Goal: Find specific fact: Find specific fact

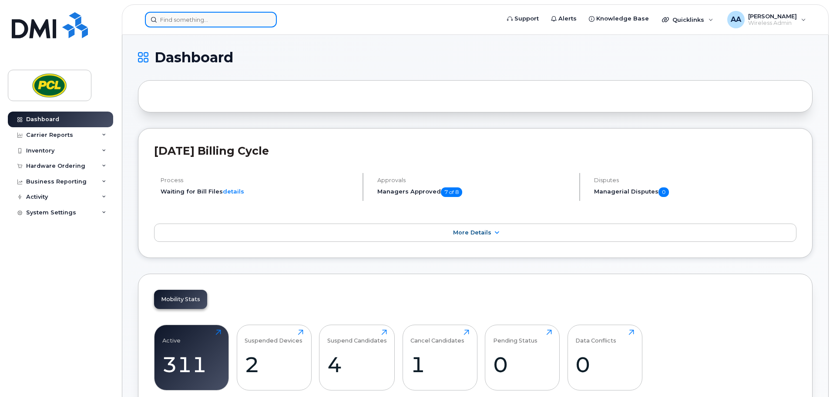
click at [212, 20] on input at bounding box center [211, 20] width 132 height 16
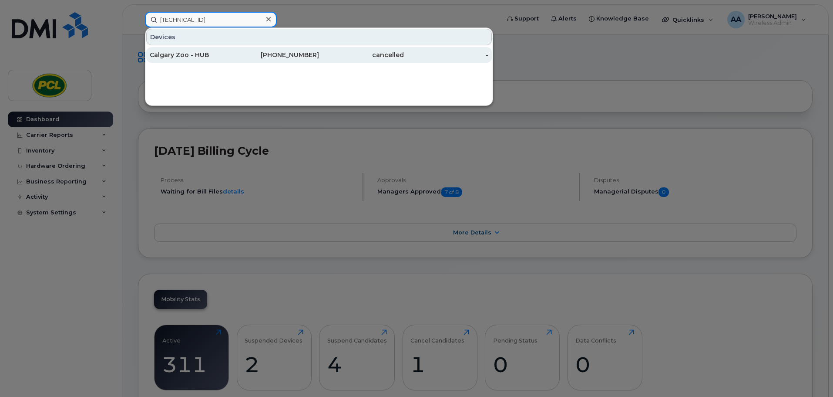
type input "[TECHNICAL_ID]"
click at [221, 51] on div "Calgary Zoo - HUB" at bounding box center [192, 55] width 85 height 16
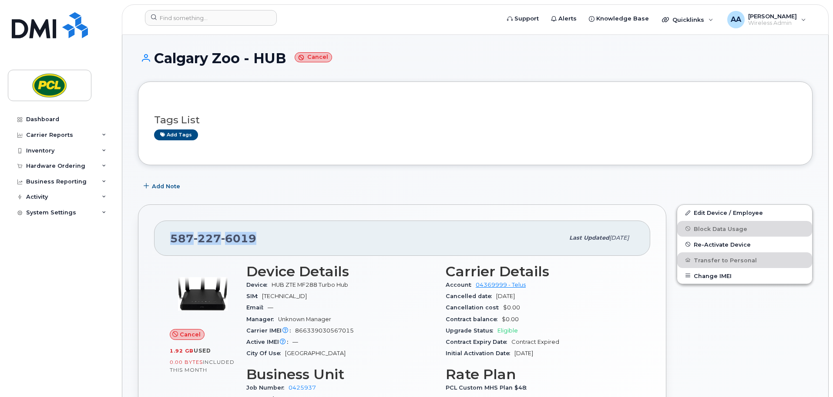
drag, startPoint x: 279, startPoint y: 239, endPoint x: 145, endPoint y: 229, distance: 134.5
click at [145, 229] on div "587 227 6019 Last updated Aug 20, 2025 Cancel 1.92 GB  used 0.00 Bytes  include…" at bounding box center [402, 346] width 529 height 284
copy span "587 227 6019"
